Goal: Information Seeking & Learning: Understand process/instructions

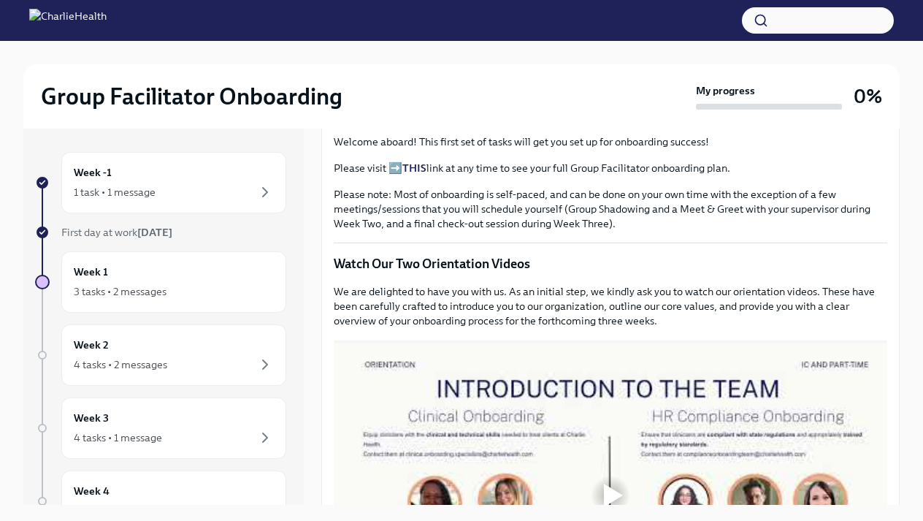
scroll to position [512, 0]
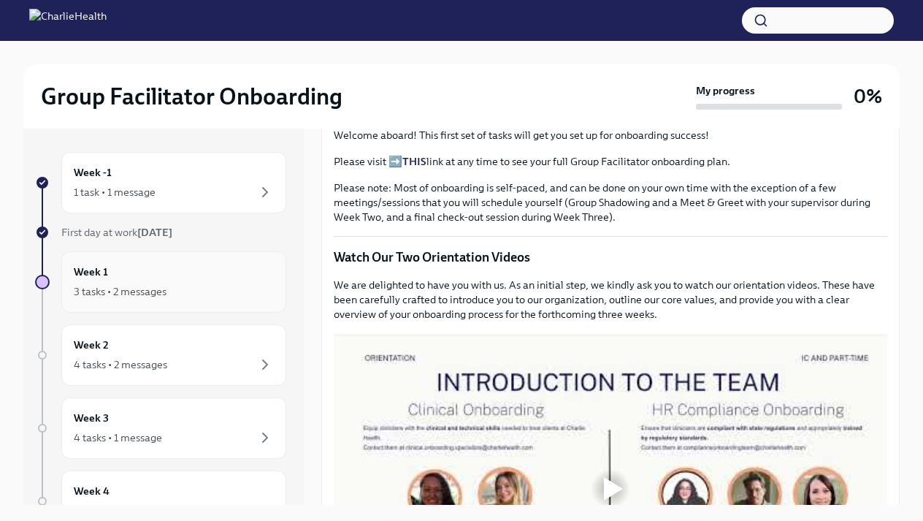
click at [181, 288] on div "3 tasks • 2 messages" at bounding box center [174, 292] width 200 height 18
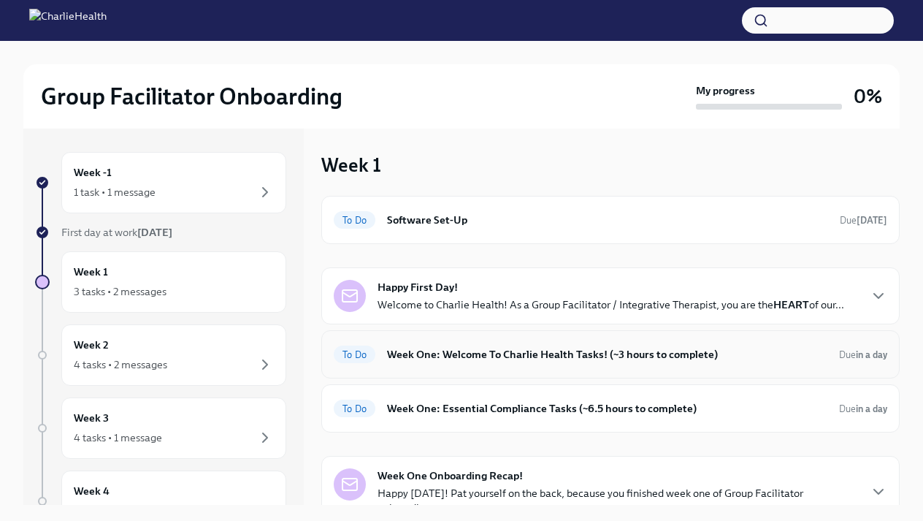
click at [429, 351] on h6 "Week One: Welcome To Charlie Health Tasks! (~3 hours to complete)" at bounding box center [607, 354] width 440 height 16
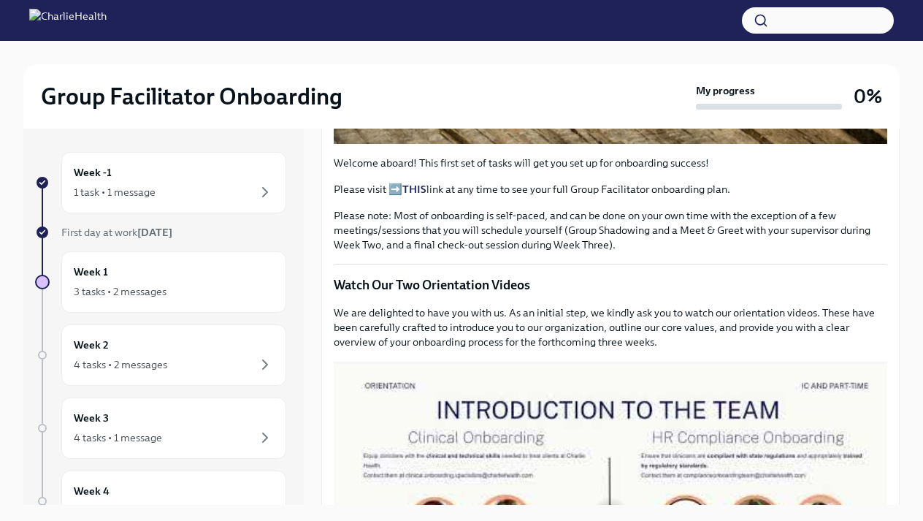
scroll to position [638, 0]
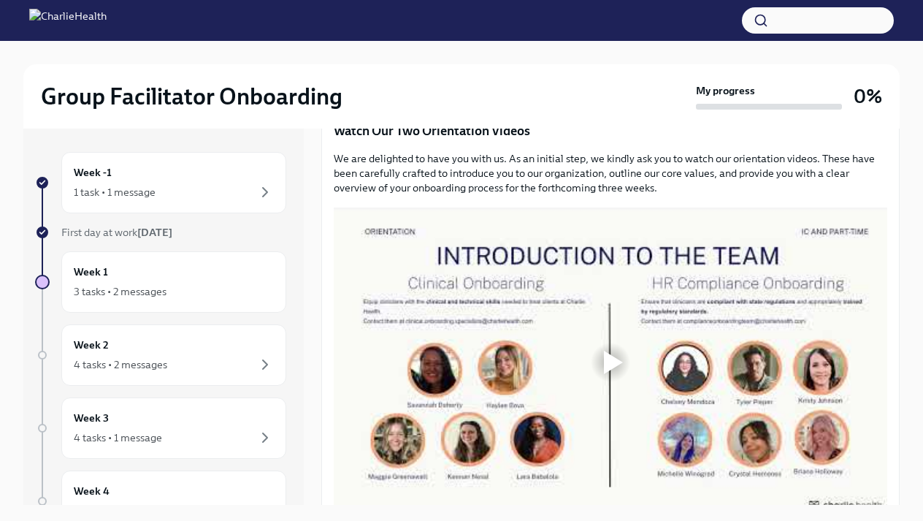
click at [617, 374] on div at bounding box center [613, 362] width 19 height 23
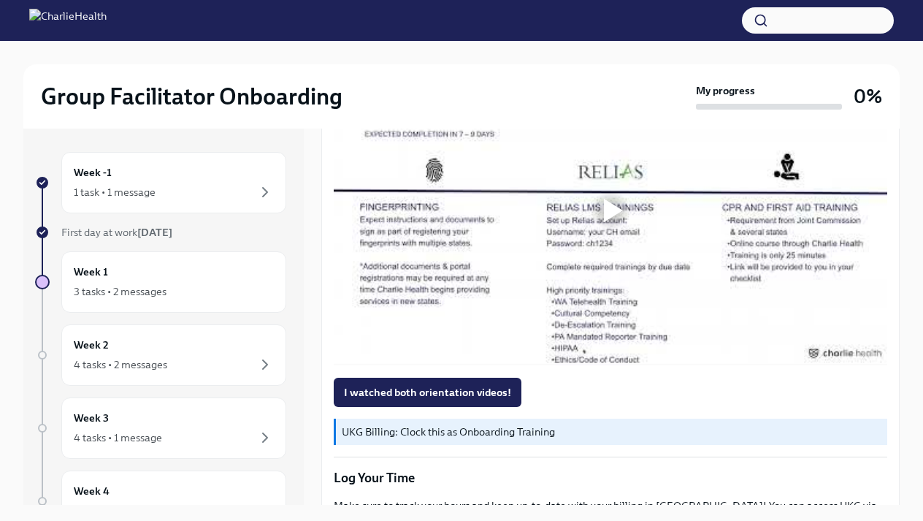
scroll to position [1115, 0]
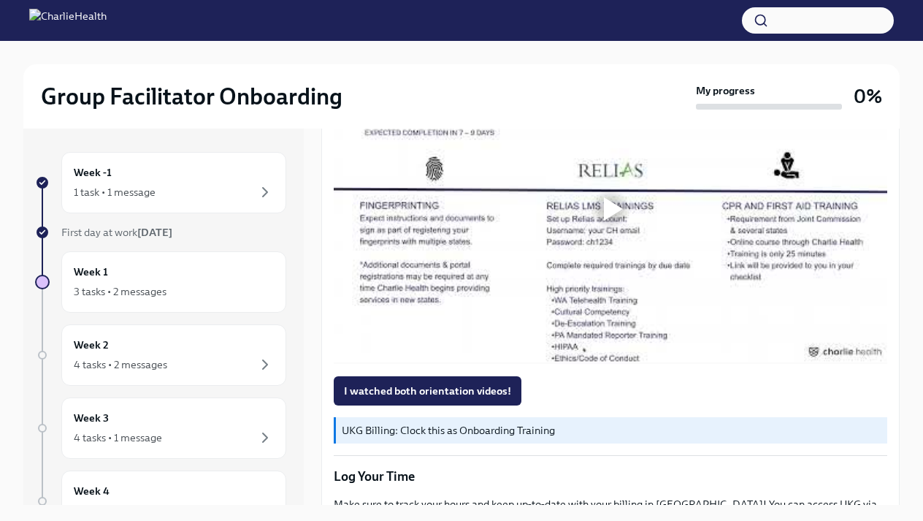
click at [614, 221] on div at bounding box center [613, 208] width 19 height 23
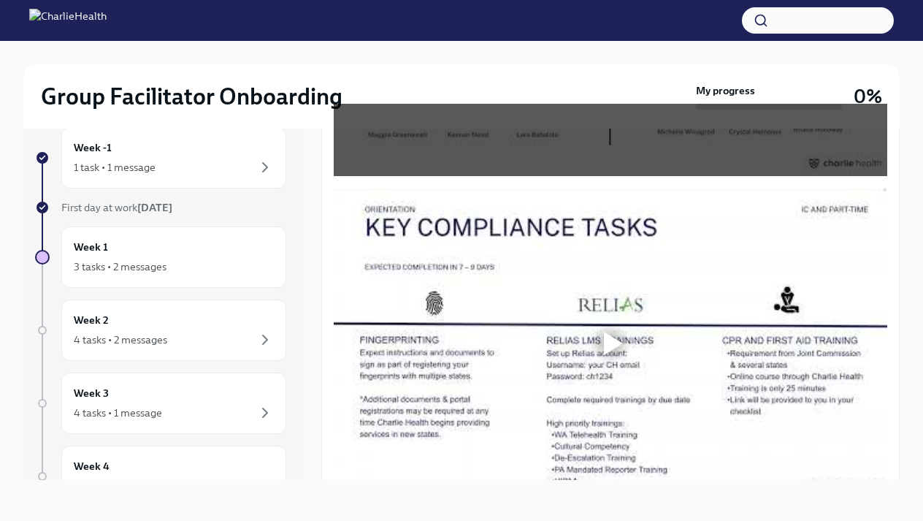
scroll to position [957, 0]
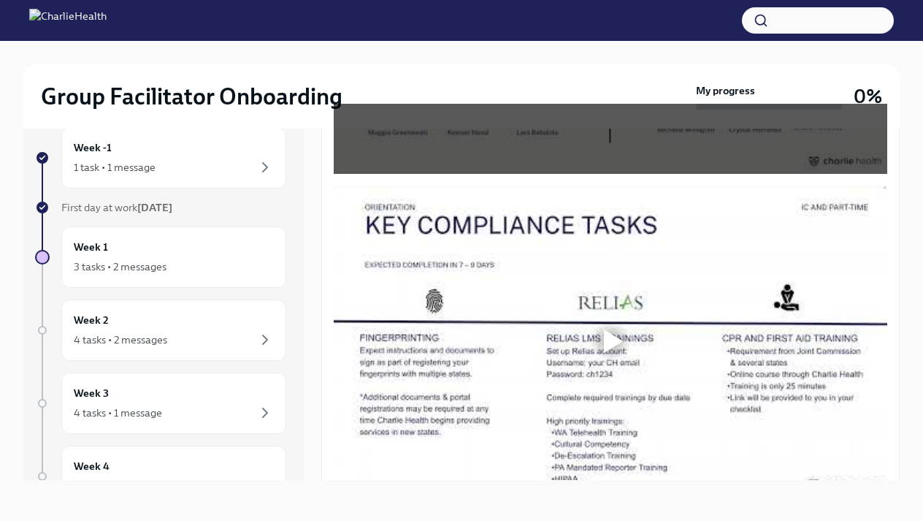
click at [613, 353] on div at bounding box center [613, 340] width 19 height 23
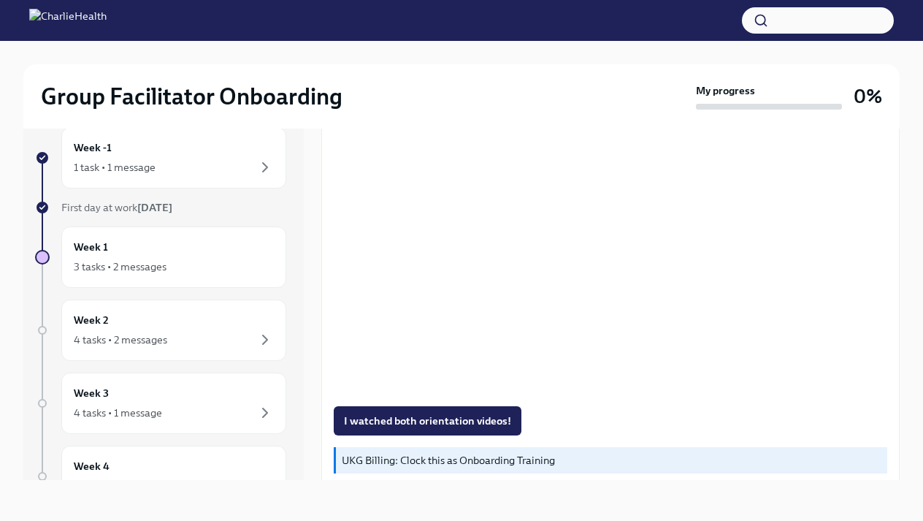
scroll to position [1058, 0]
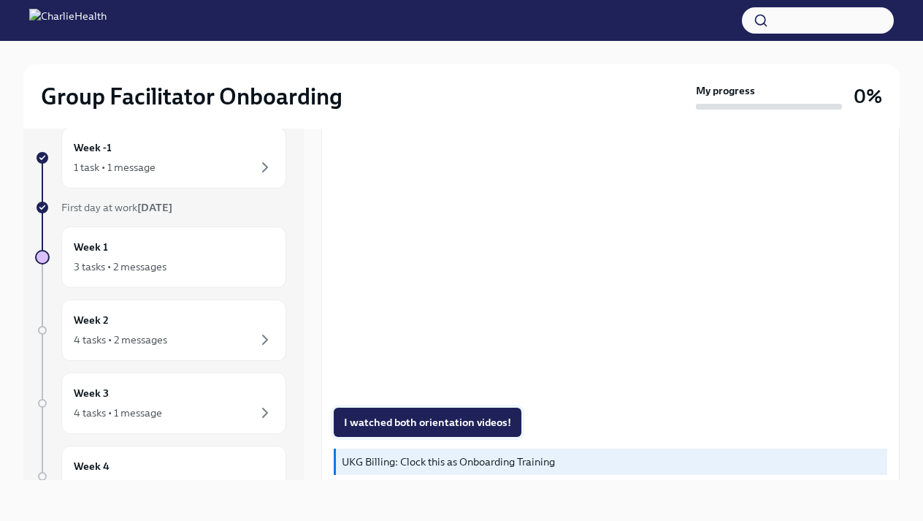
click at [415, 429] on span "I watched both orientation videos!" at bounding box center [427, 422] width 167 height 15
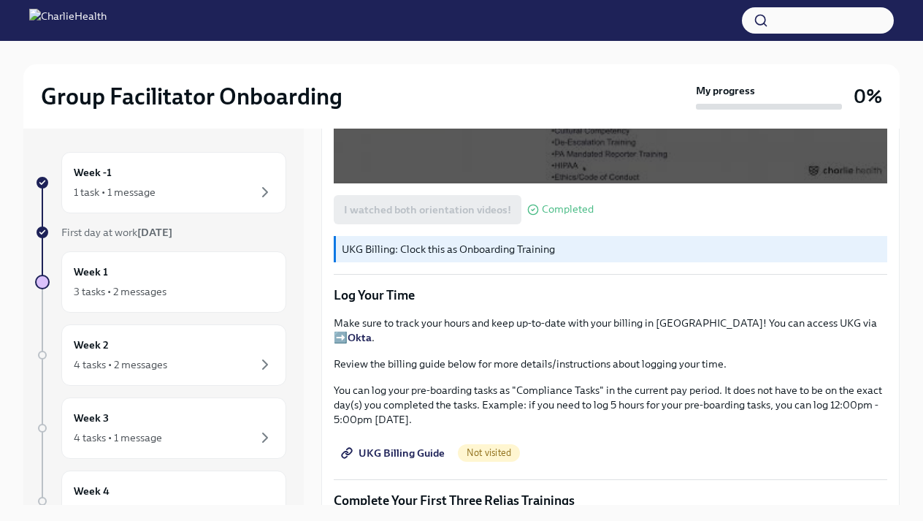
scroll to position [1299, 0]
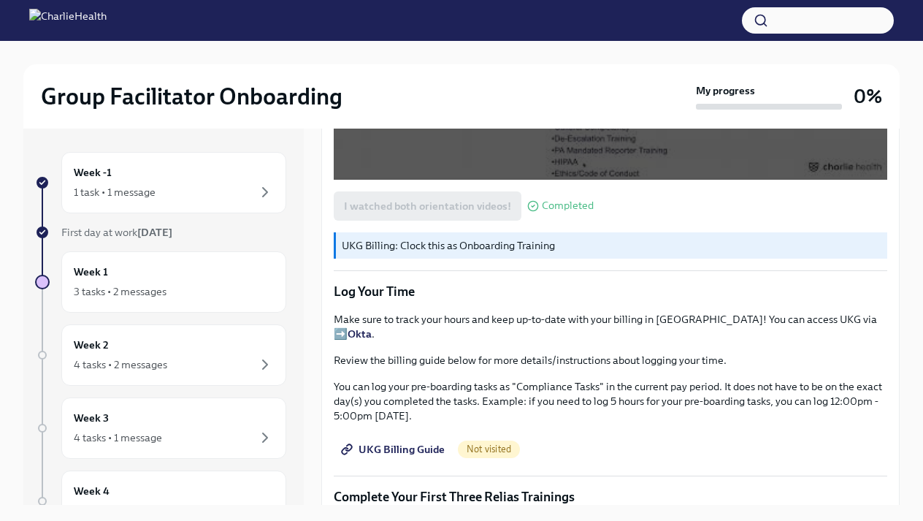
click at [800, 341] on p "Make sure to track your hours and keep up-to-date with your billing in UKG! You…" at bounding box center [611, 326] width 554 height 29
click at [372, 340] on strong "Okta" at bounding box center [360, 333] width 24 height 13
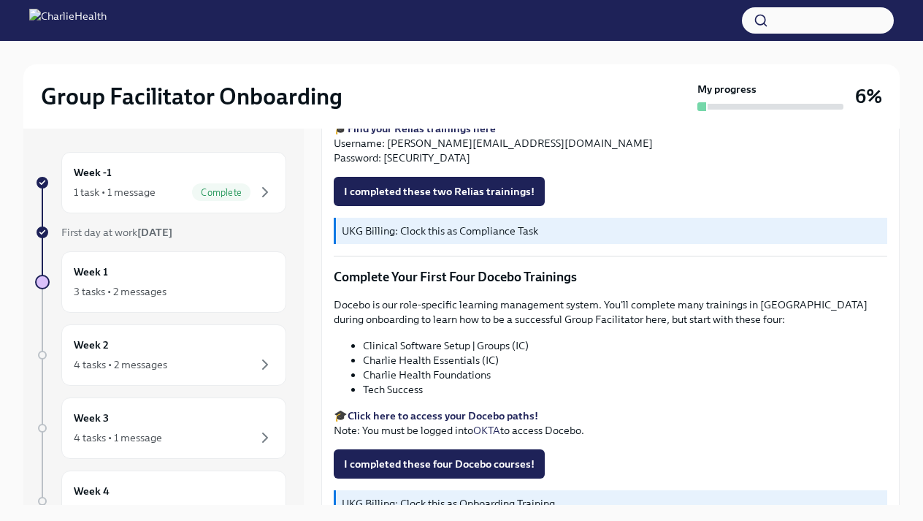
scroll to position [0, 0]
click at [381, 422] on strong "Click here to access your Docebo paths!" at bounding box center [443, 415] width 191 height 13
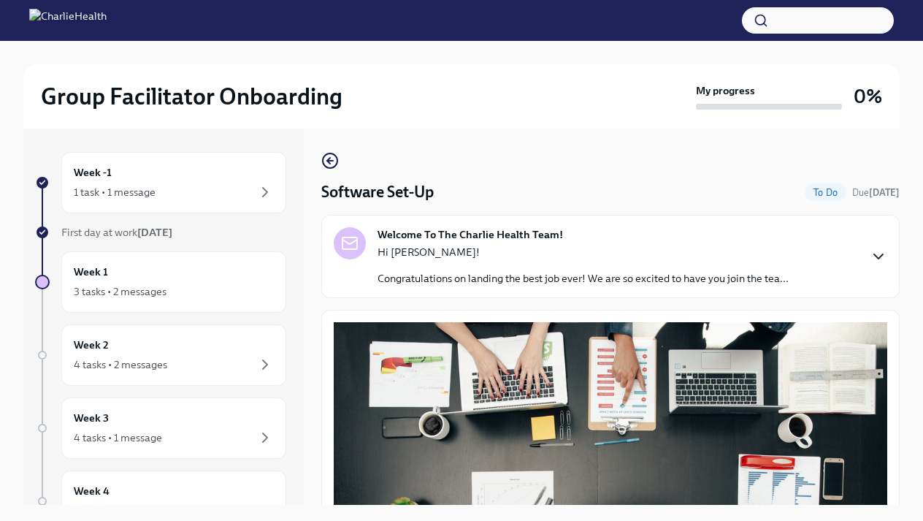
click at [880, 254] on icon "button" at bounding box center [879, 257] width 18 height 18
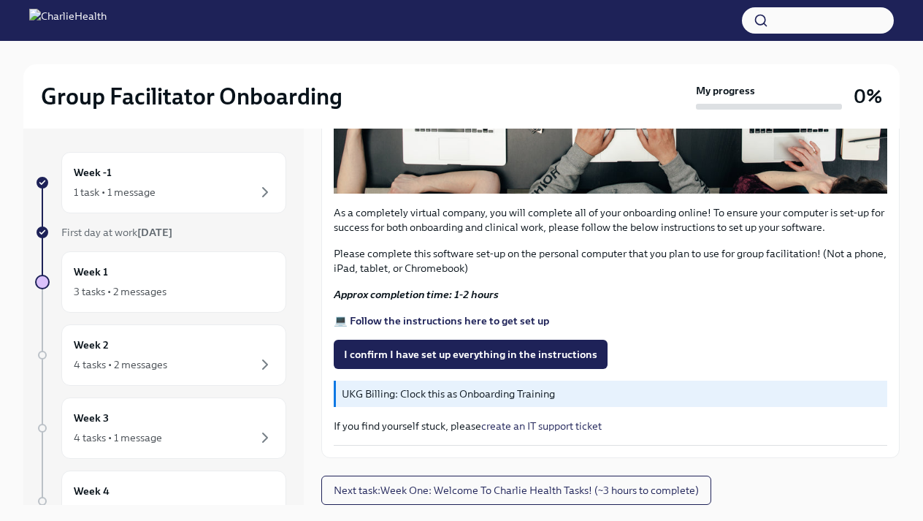
scroll to position [1080, 0]
click at [396, 362] on span "I confirm I have set up everything in the instructions" at bounding box center [470, 354] width 253 height 15
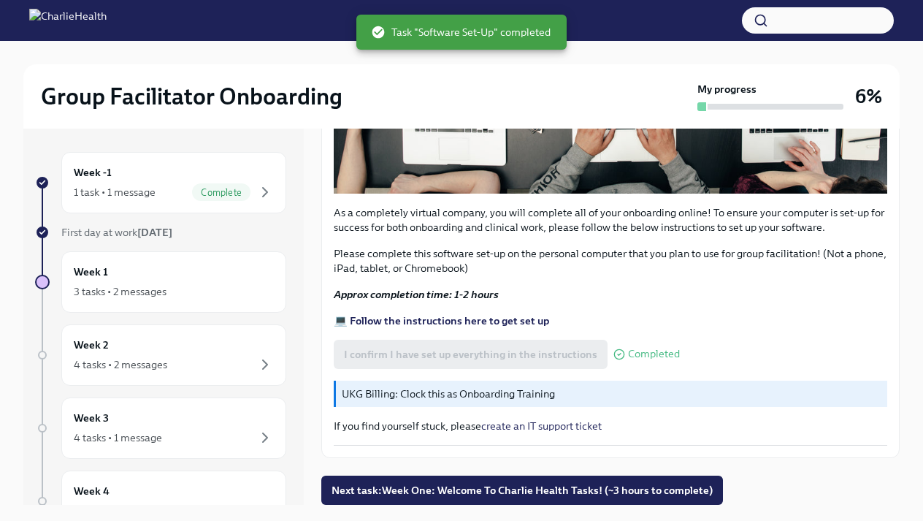
click at [385, 401] on p "UKG Billing: Clock this as Onboarding Training" at bounding box center [612, 393] width 540 height 15
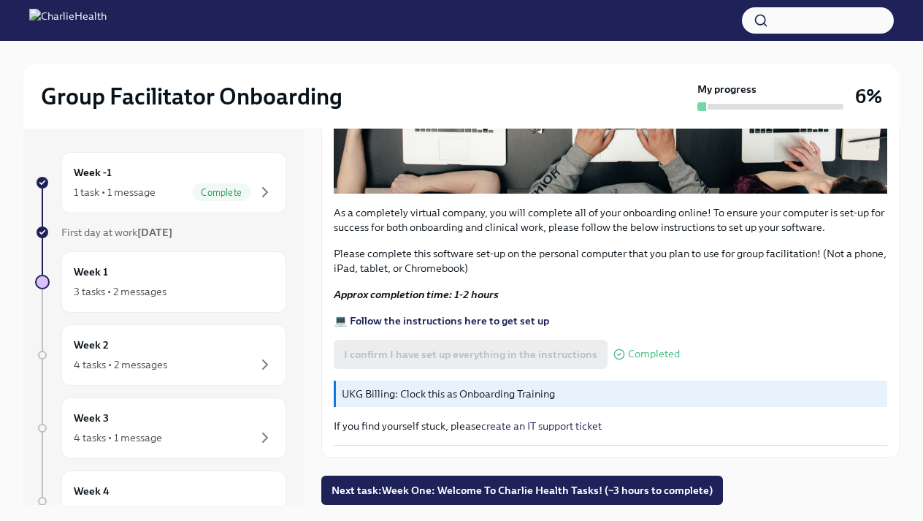
scroll to position [1131, 0]
click at [389, 495] on span "Next task : Week One: Welcome To Charlie Health Tasks! (~3 hours to complete)" at bounding box center [522, 490] width 381 height 15
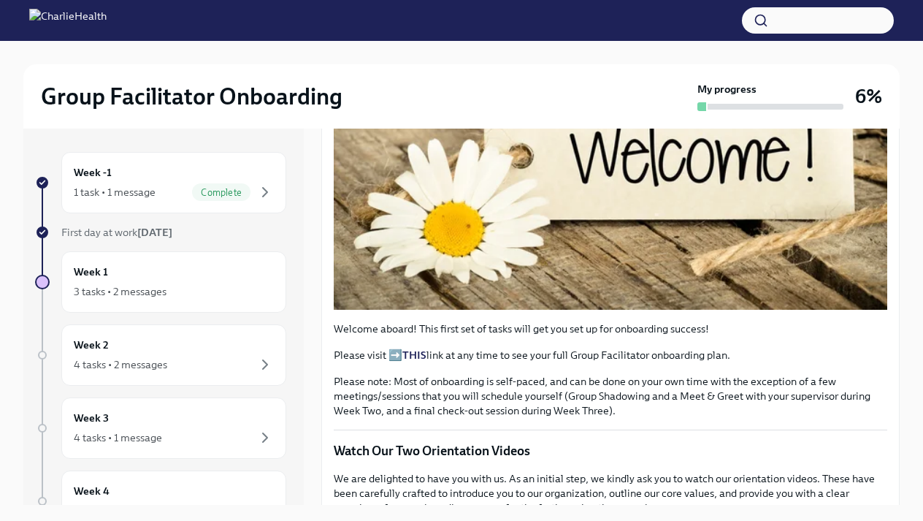
scroll to position [321, 0]
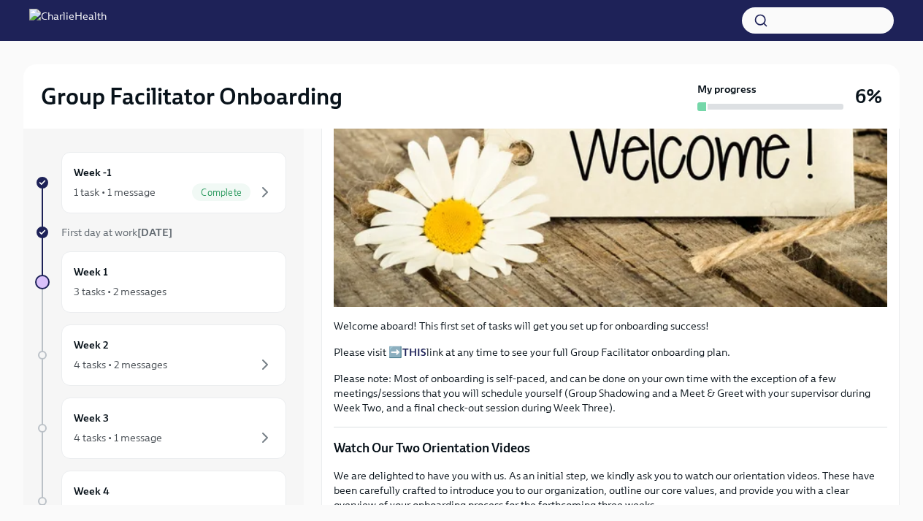
click at [400, 359] on p "Please visit ➡️ THIS link at any time to see your full Group Facilitator onboar…" at bounding box center [611, 352] width 554 height 15
click at [413, 359] on strong "THIS" at bounding box center [414, 351] width 24 height 13
click at [126, 295] on div "3 tasks • 2 messages" at bounding box center [120, 291] width 93 height 15
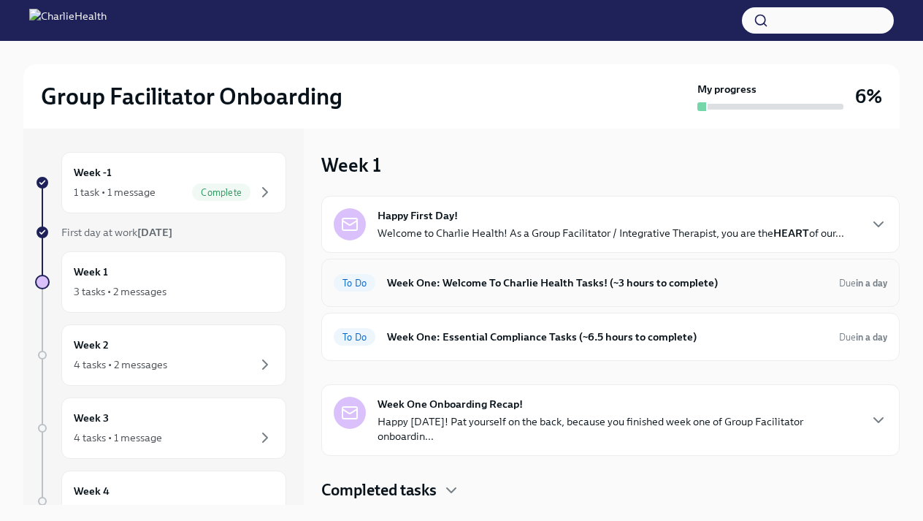
click at [394, 280] on h6 "Week One: Welcome To Charlie Health Tasks! (~3 hours to complete)" at bounding box center [607, 283] width 440 height 16
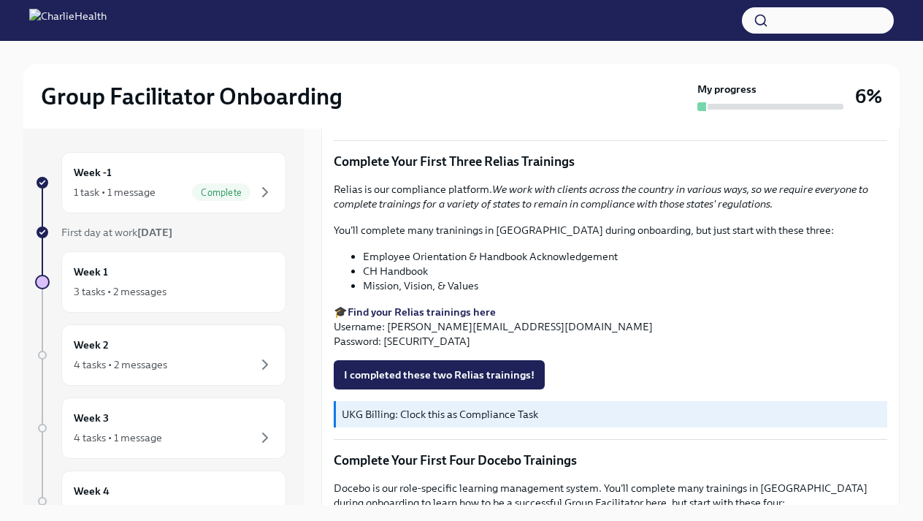
scroll to position [1637, 0]
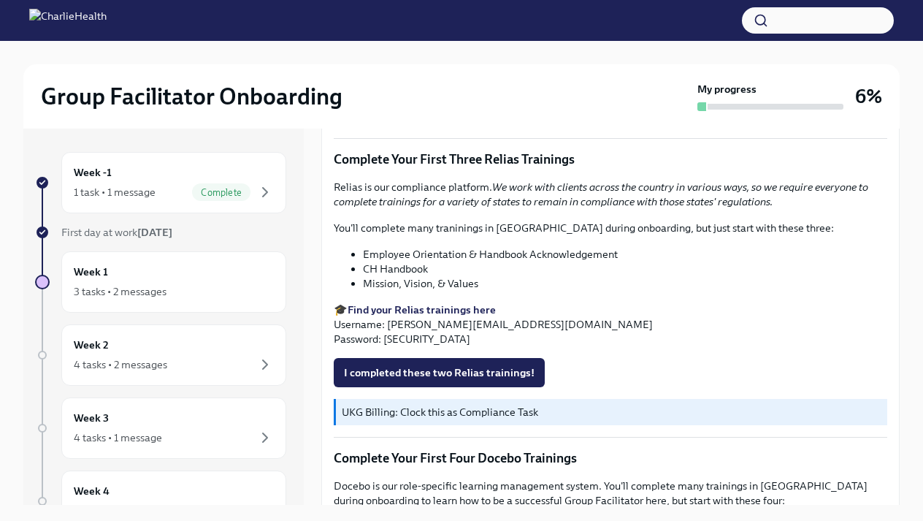
click at [415, 313] on strong "Find your Relias trainings here" at bounding box center [422, 309] width 148 height 13
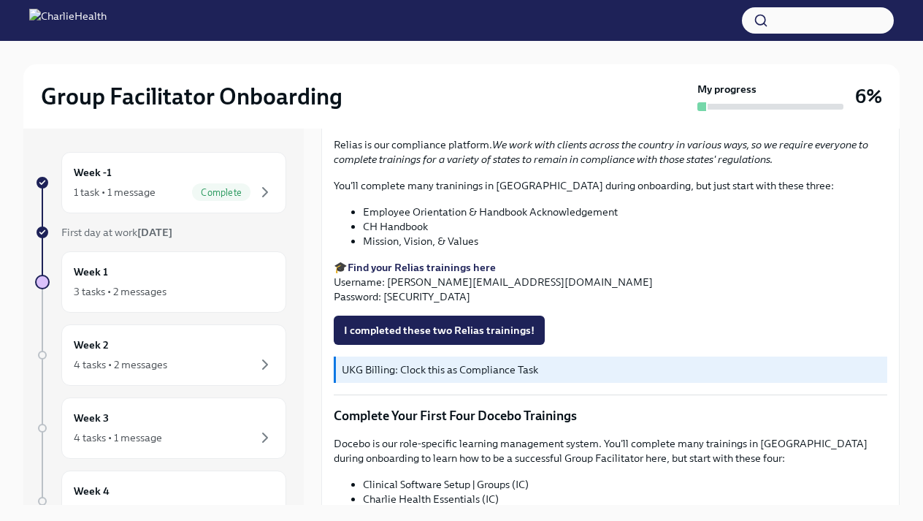
scroll to position [1683, 0]
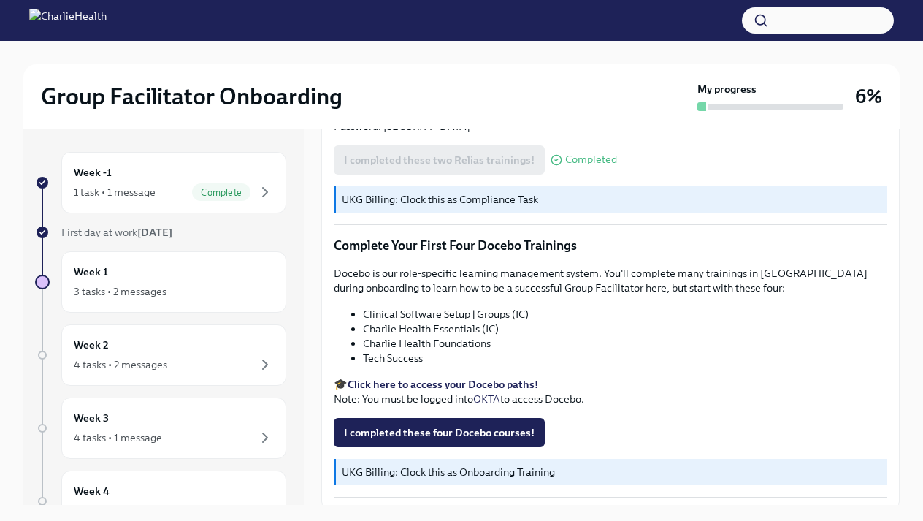
scroll to position [1850, 0]
click at [372, 390] on strong "Click here to access your Docebo paths!" at bounding box center [443, 383] width 191 height 13
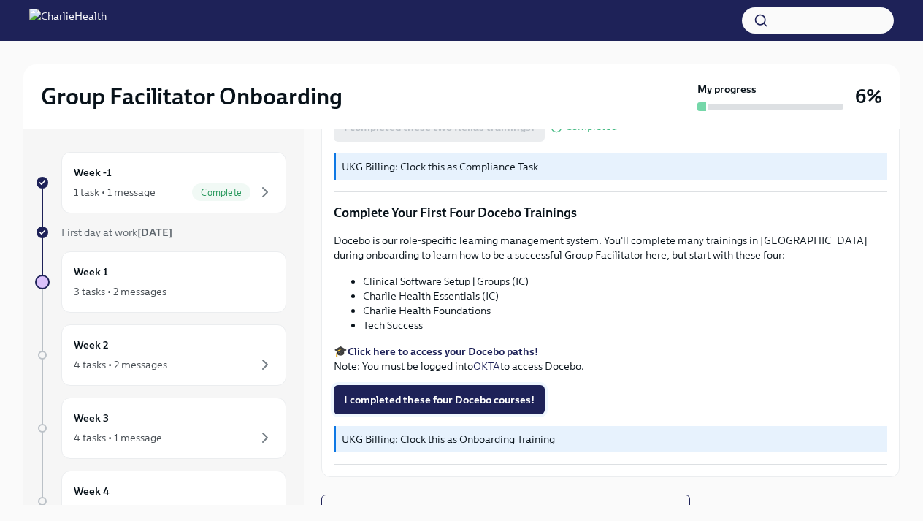
scroll to position [1884, 0]
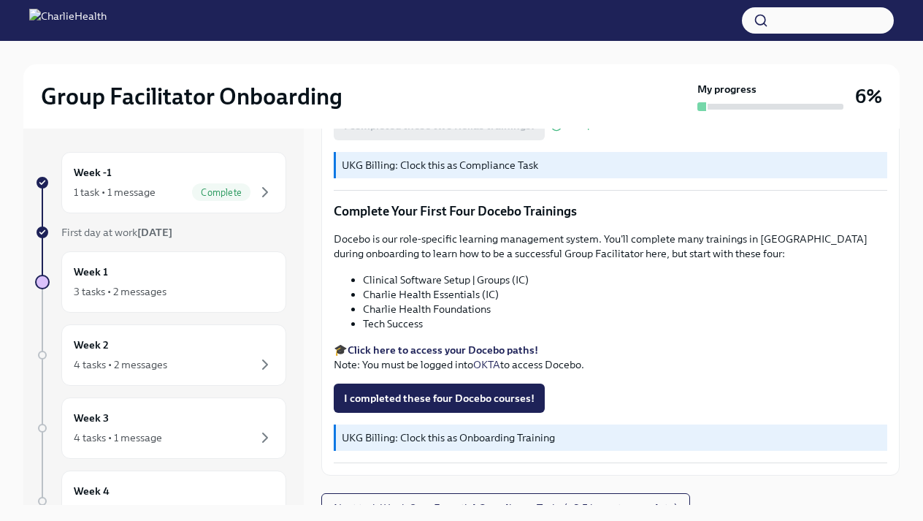
click at [372, 445] on p "UKG Billing: Clock this as Onboarding Training" at bounding box center [612, 437] width 540 height 15
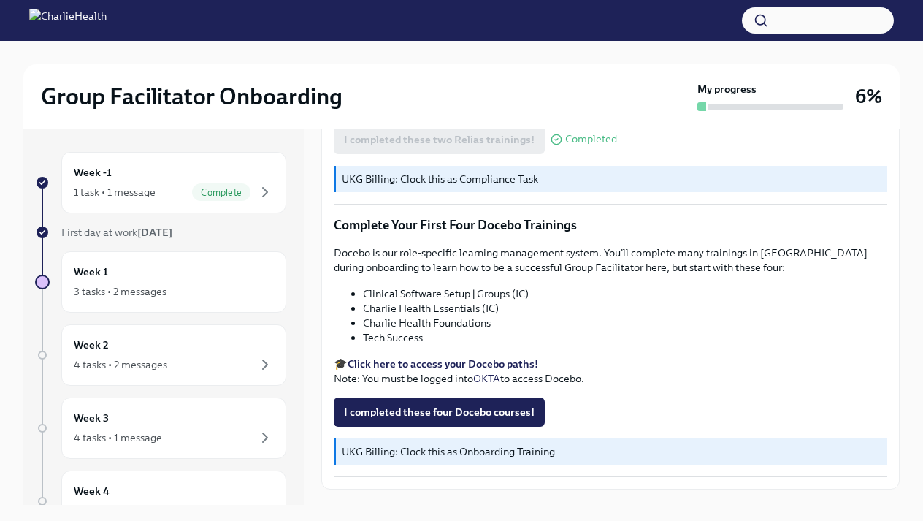
scroll to position [0, 0]
click at [146, 275] on div "Week 1 3 tasks • 2 messages" at bounding box center [174, 282] width 200 height 37
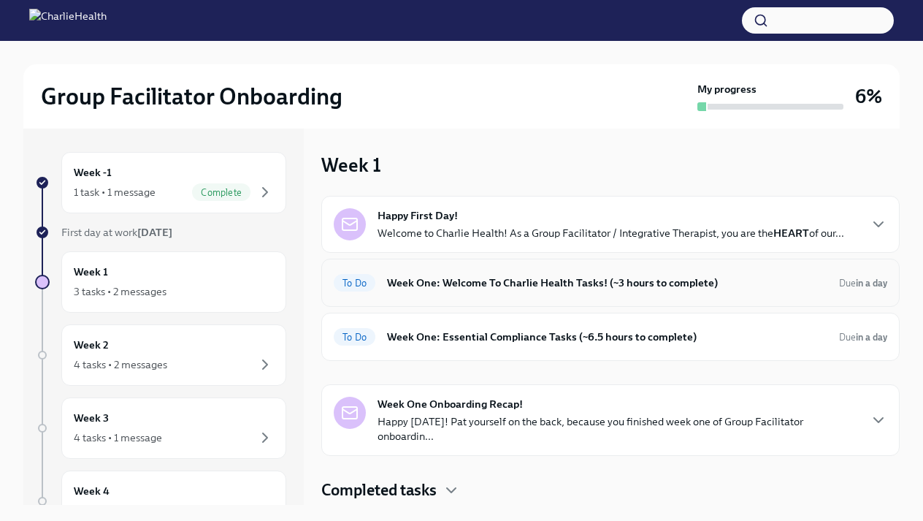
click at [452, 280] on h6 "Week One: Welcome To Charlie Health Tasks! (~3 hours to complete)" at bounding box center [607, 283] width 440 height 16
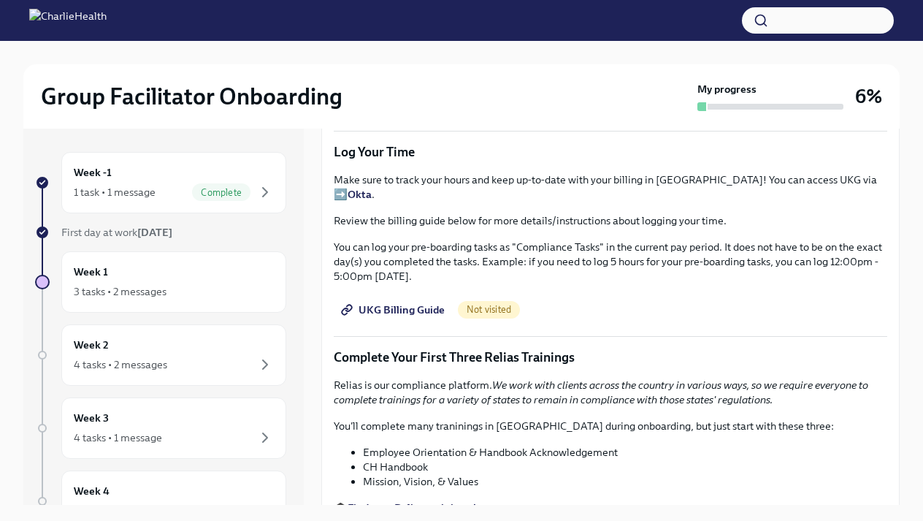
scroll to position [1440, 0]
click at [400, 313] on span "UKG Billing Guide" at bounding box center [394, 309] width 101 height 15
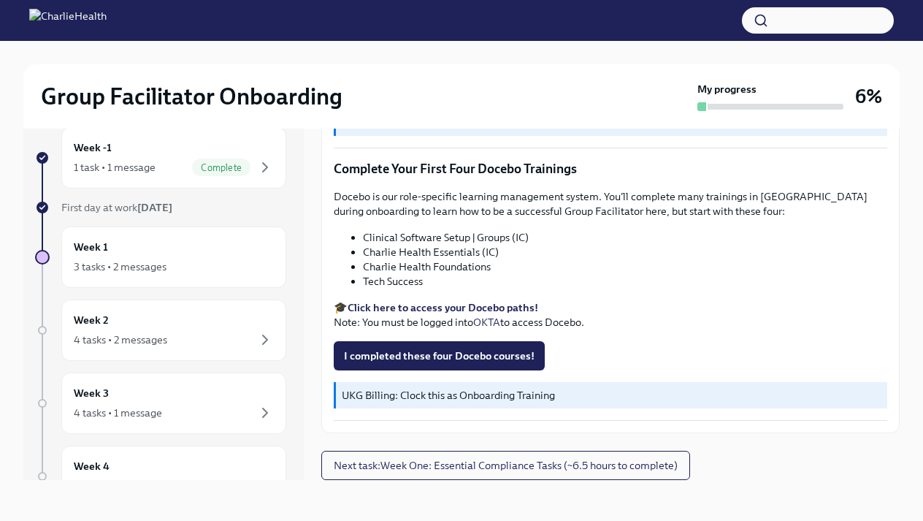
scroll to position [25, 0]
click at [380, 305] on strong "Click here to access your Docebo paths!" at bounding box center [443, 307] width 191 height 13
